Goal: Find specific page/section: Find specific page/section

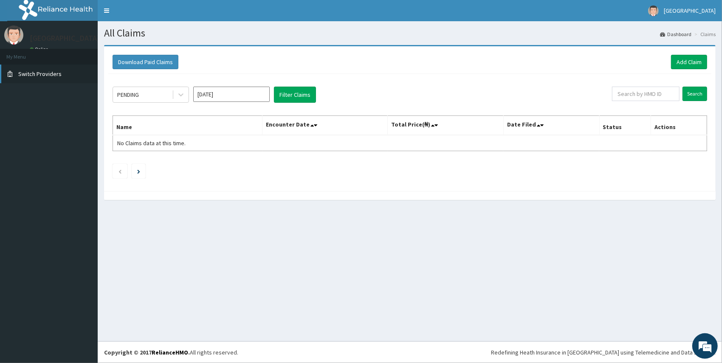
click at [63, 67] on link "Switch Providers" at bounding box center [49, 74] width 98 height 19
